Goal: Task Accomplishment & Management: Manage account settings

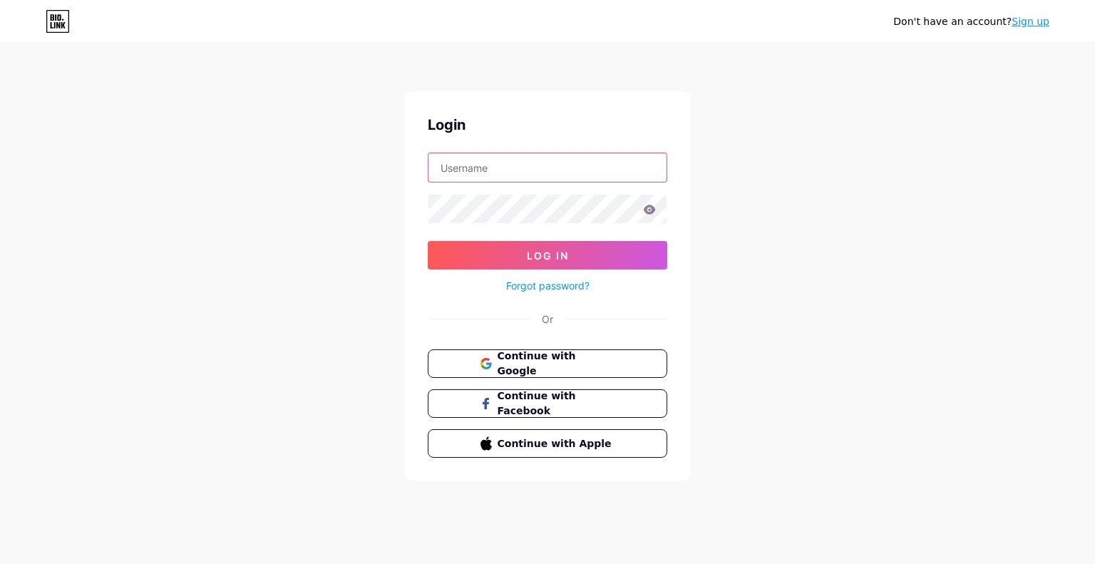
click at [478, 180] on input "text" at bounding box center [547, 167] width 238 height 29
type input "[EMAIL_ADDRESS][DOMAIN_NAME]"
click at [526, 120] on div "Login" at bounding box center [548, 124] width 240 height 21
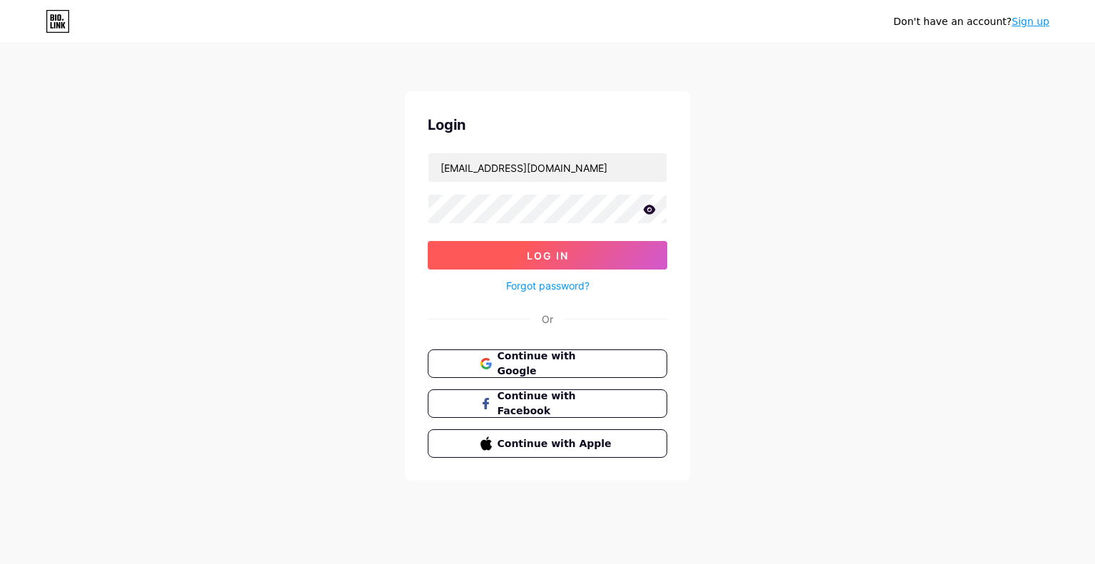
click at [508, 257] on button "Log In" at bounding box center [548, 255] width 240 height 29
click at [508, 255] on button "Log In" at bounding box center [548, 255] width 240 height 29
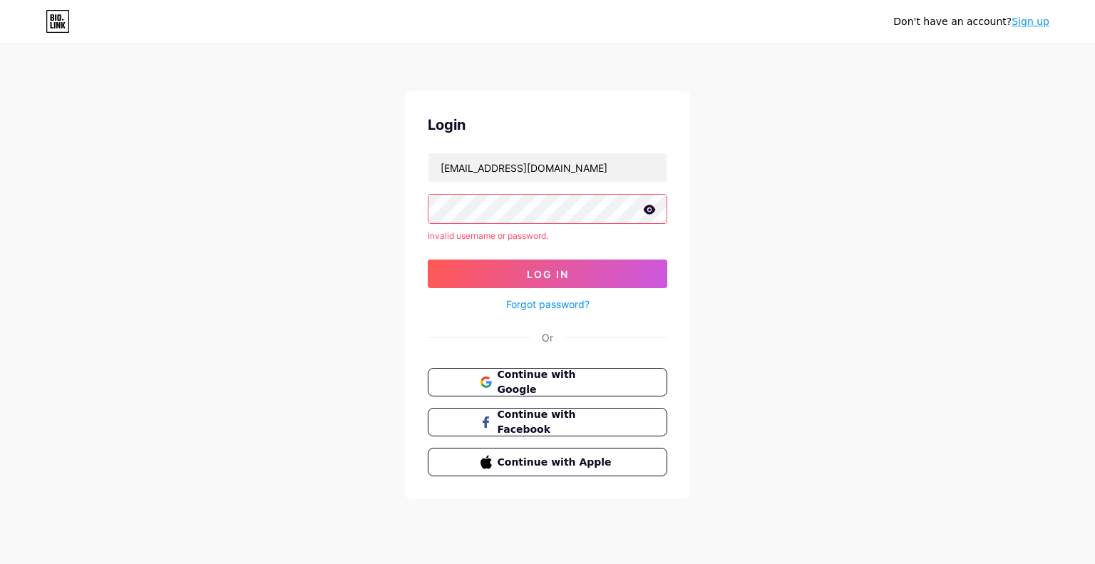
click at [558, 302] on link "Forgot password?" at bounding box center [547, 304] width 83 height 15
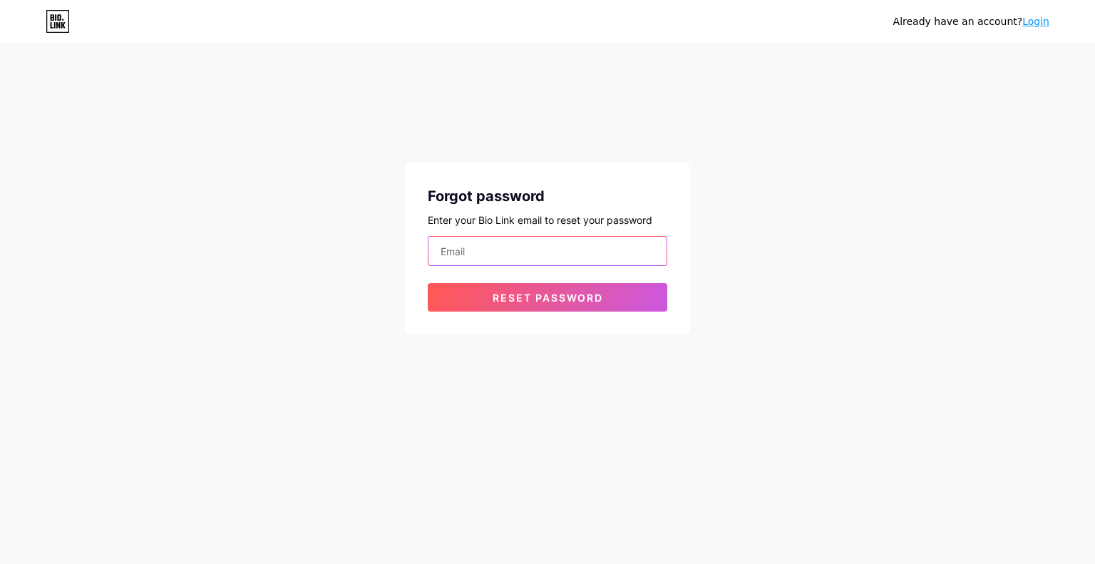
click at [530, 257] on input "email" at bounding box center [547, 251] width 238 height 29
type input "hustlnepal@gmail.com"
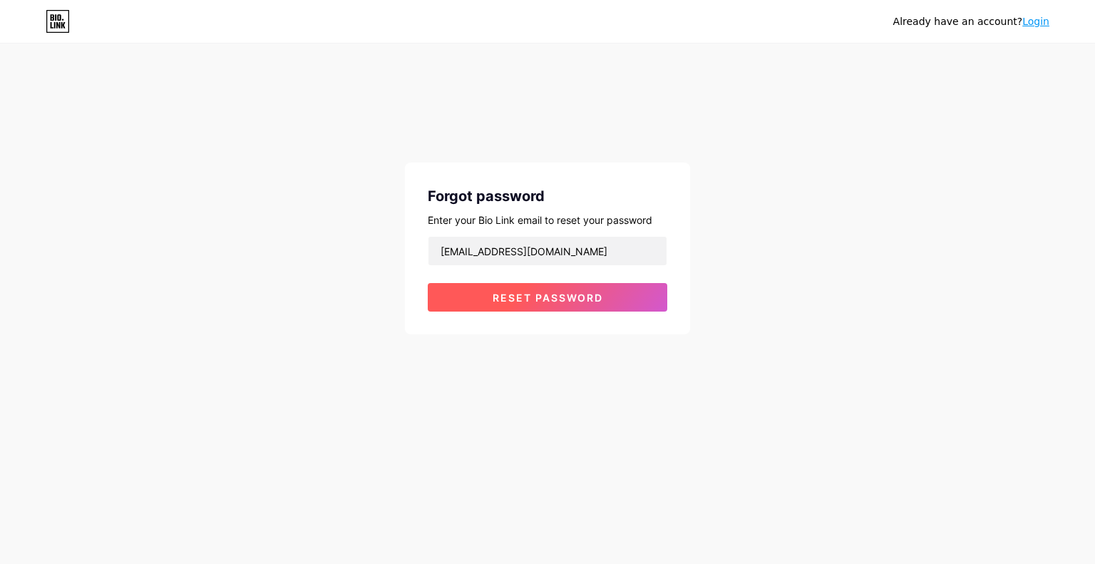
click at [514, 302] on span "Reset password" at bounding box center [548, 298] width 111 height 12
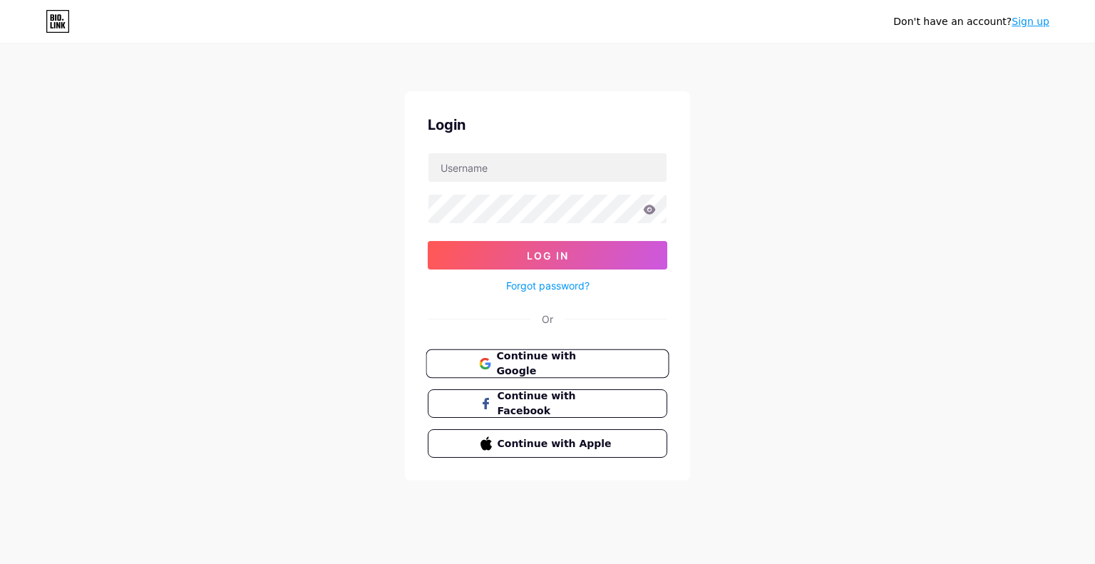
click at [516, 366] on span "Continue with Google" at bounding box center [555, 364] width 119 height 31
